Goal: Register for event/course

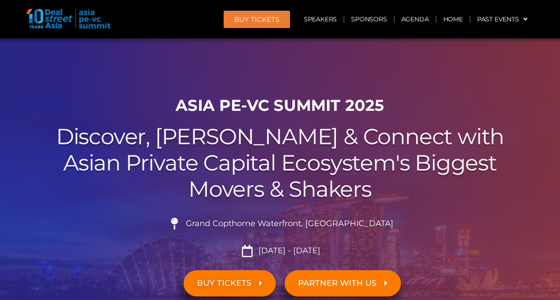
click at [254, 219] on span "Grand Copthorne Waterfront, [GEOGRAPHIC_DATA]​" at bounding box center [289, 224] width 210 height 10
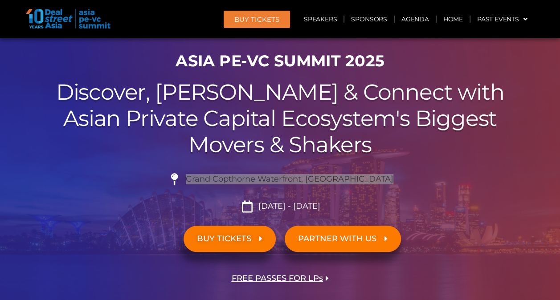
scroll to position [223, 0]
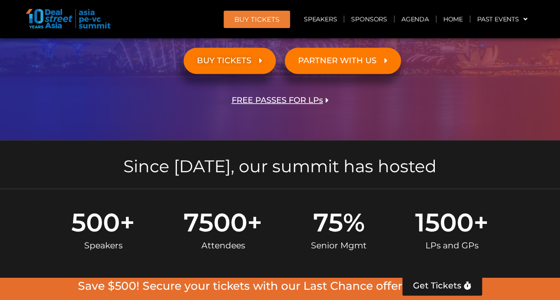
click at [251, 97] on span "FREE PASSES FOR LPs" at bounding box center [277, 100] width 91 height 8
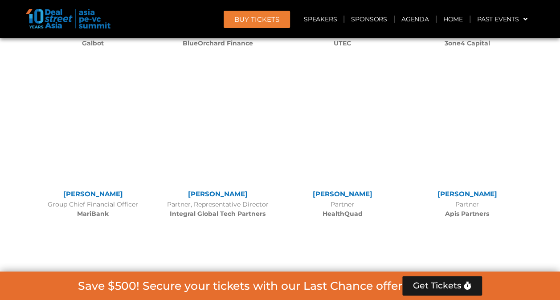
scroll to position [6386, 0]
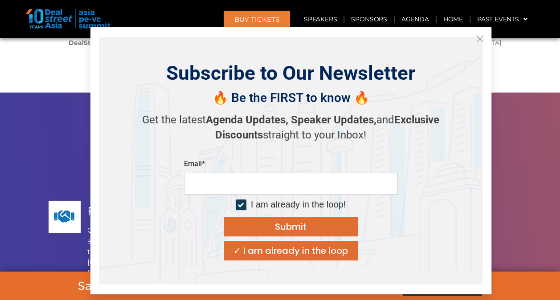
click at [238, 204] on div at bounding box center [241, 205] width 11 height 11
click at [476, 34] on button "Close" at bounding box center [480, 39] width 14 height 14
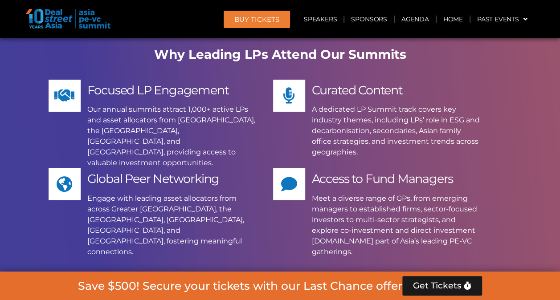
scroll to position [6564, 0]
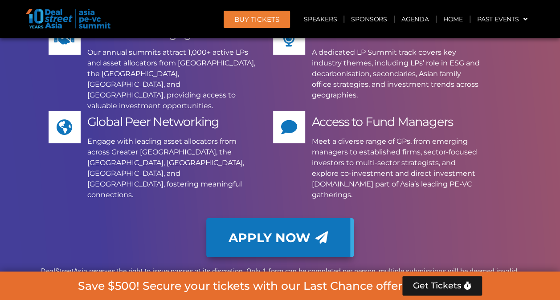
click at [254, 232] on span "Apply Now" at bounding box center [270, 238] width 82 height 12
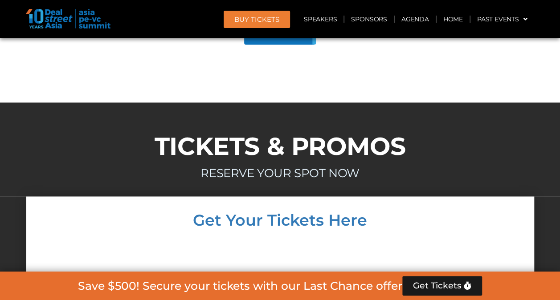
scroll to position [7500, 0]
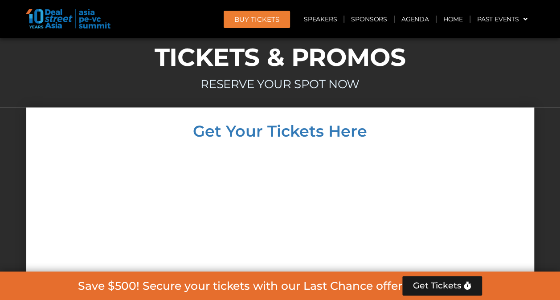
drag, startPoint x: 255, startPoint y: 184, endPoint x: 28, endPoint y: 200, distance: 227.9
drag, startPoint x: 29, startPoint y: 200, endPoint x: 85, endPoint y: 238, distance: 68.0
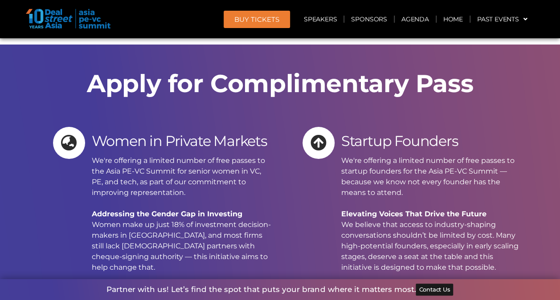
scroll to position [8347, 0]
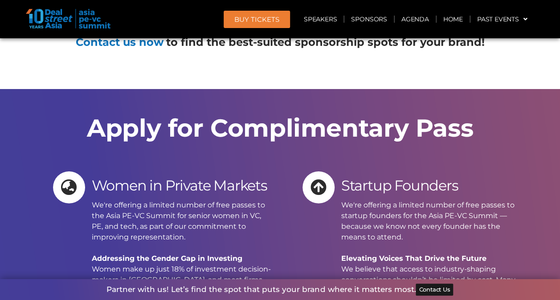
drag, startPoint x: 375, startPoint y: 224, endPoint x: 310, endPoint y: 225, distance: 65.1
drag, startPoint x: 310, startPoint y: 225, endPoint x: 512, endPoint y: 99, distance: 238.4
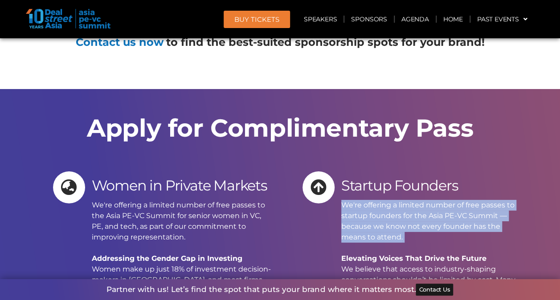
drag, startPoint x: 461, startPoint y: 117, endPoint x: 443, endPoint y: 117, distance: 18.7
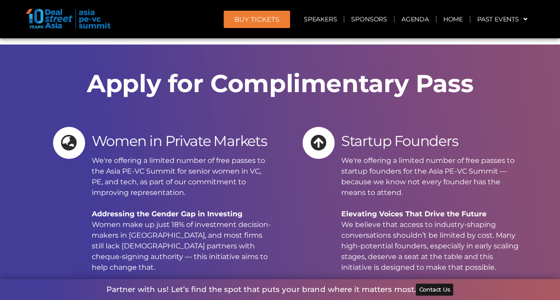
click at [424, 156] on p "We're offering a limited number of free passes to startup founders for the Asia…" at bounding box center [431, 284] width 181 height 257
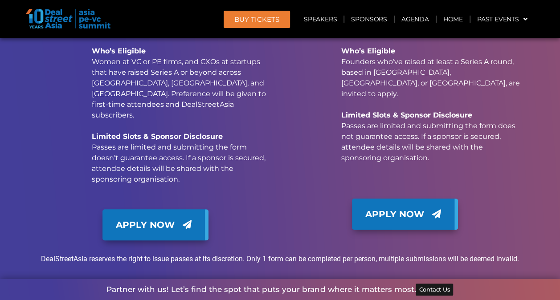
scroll to position [8570, 0]
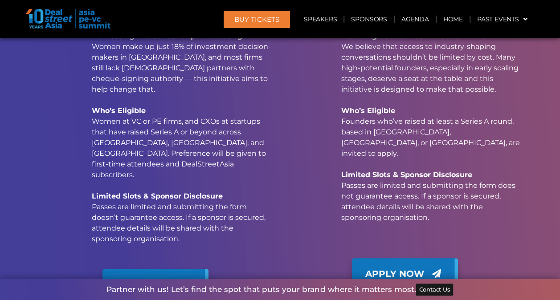
click at [410, 259] on link "Apply Now" at bounding box center [405, 274] width 106 height 31
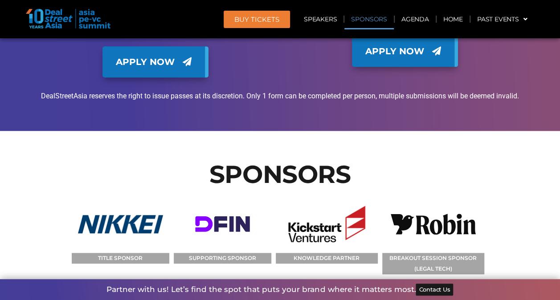
scroll to position [8793, 0]
